Goal: Transaction & Acquisition: Purchase product/service

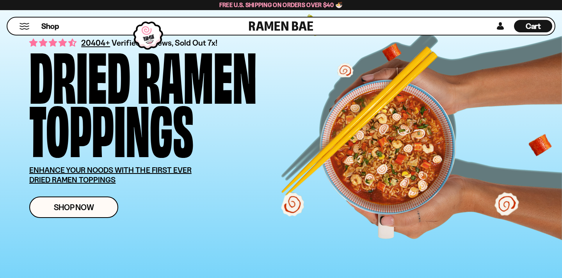
scroll to position [72, 0]
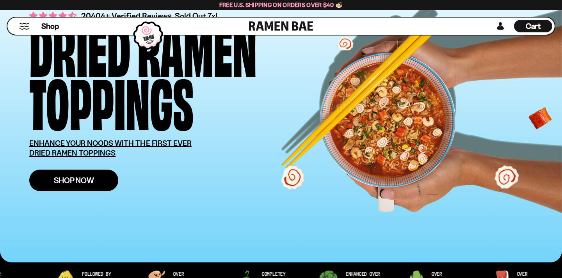
click at [78, 187] on link "Shop Now" at bounding box center [73, 180] width 89 height 21
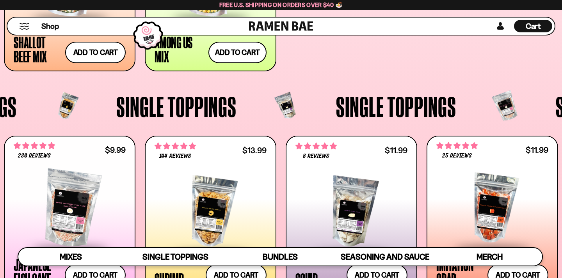
scroll to position [578, 0]
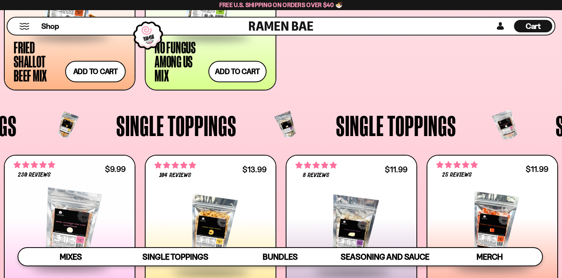
click at [41, 48] on span at bounding box center [69, 37] width 95 height 27
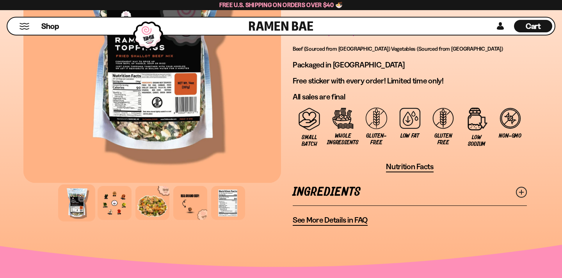
scroll to position [634, 0]
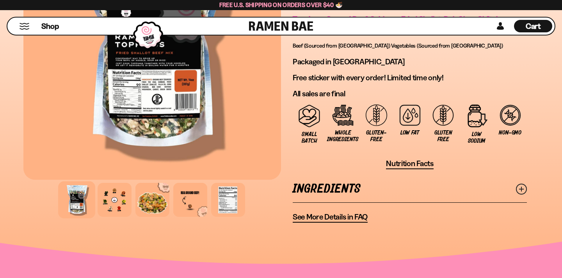
click at [350, 222] on span "See More Details in FAQ" at bounding box center [330, 217] width 75 height 10
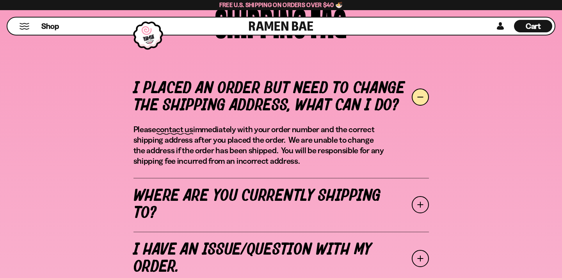
scroll to position [276, 0]
